Goal: Check status: Check status

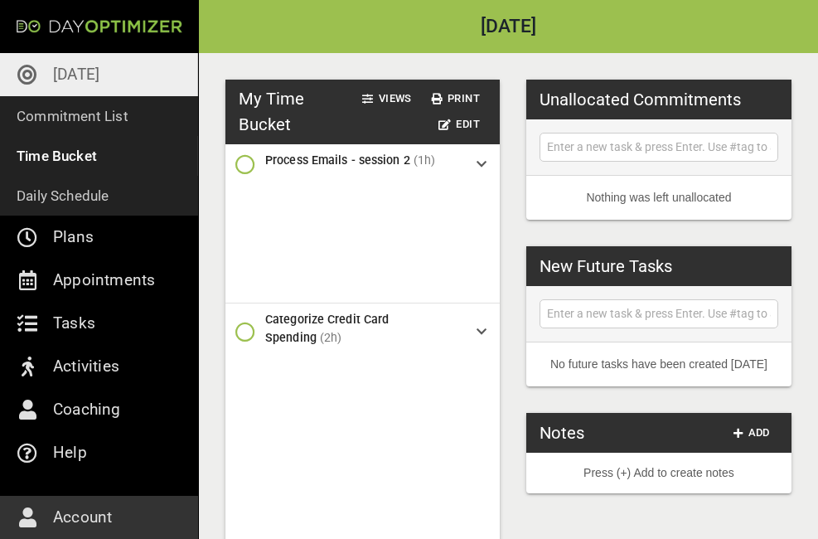
click at [74, 81] on p "[DATE]" at bounding box center [76, 74] width 46 height 27
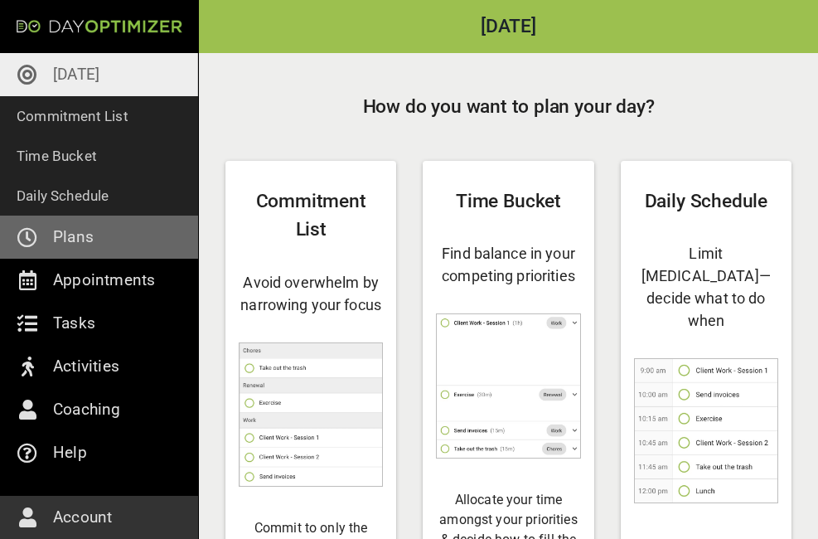
click at [78, 235] on p "Plans" at bounding box center [73, 237] width 41 height 27
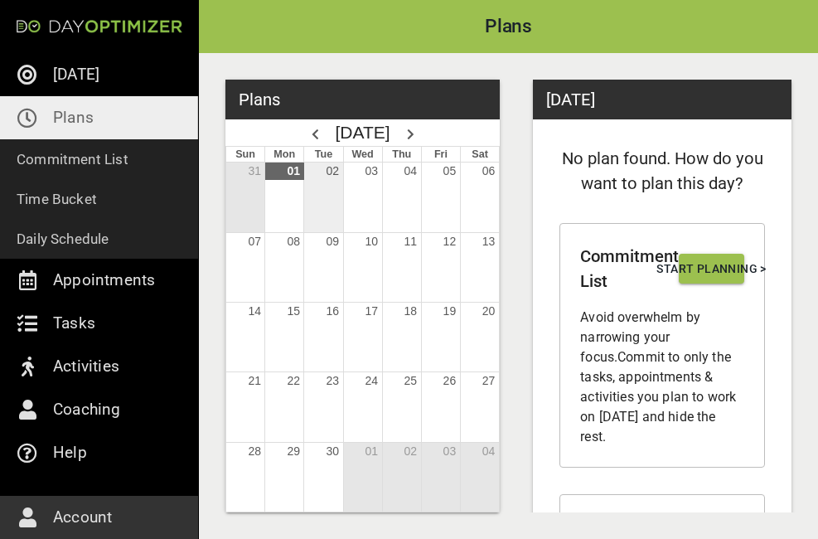
click at [319, 190] on div "Month View" at bounding box center [322, 197] width 39 height 69
click at [366, 183] on div "Month View" at bounding box center [362, 197] width 39 height 69
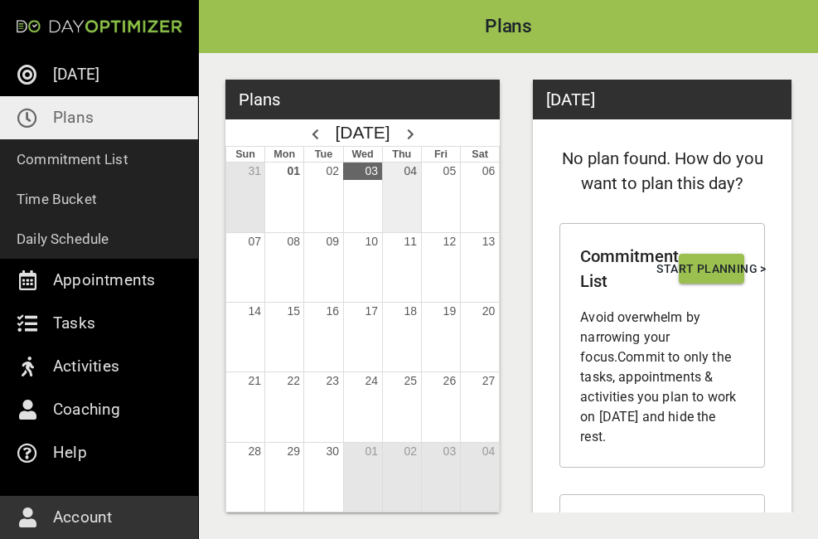
click at [403, 182] on div "Month View" at bounding box center [401, 197] width 39 height 69
click at [436, 182] on div "Month View" at bounding box center [440, 197] width 39 height 69
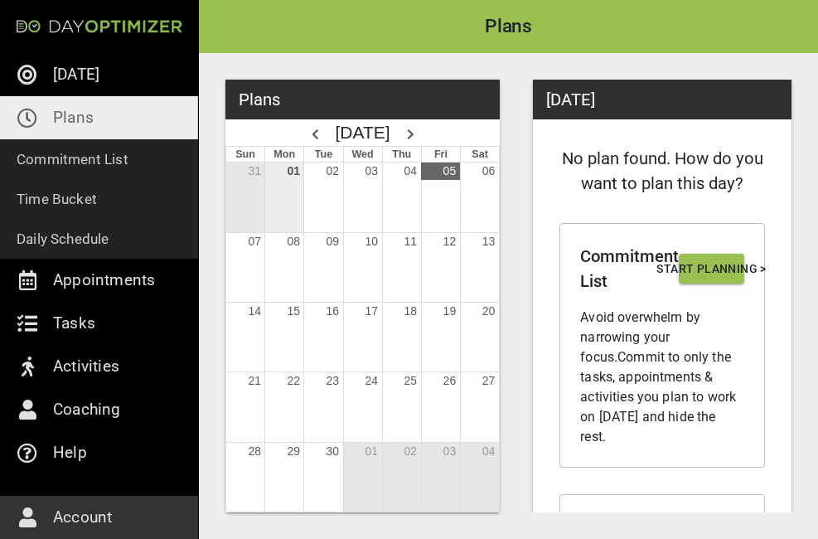
click at [289, 192] on div "Month View" at bounding box center [283, 197] width 39 height 69
